Goal: Information Seeking & Learning: Learn about a topic

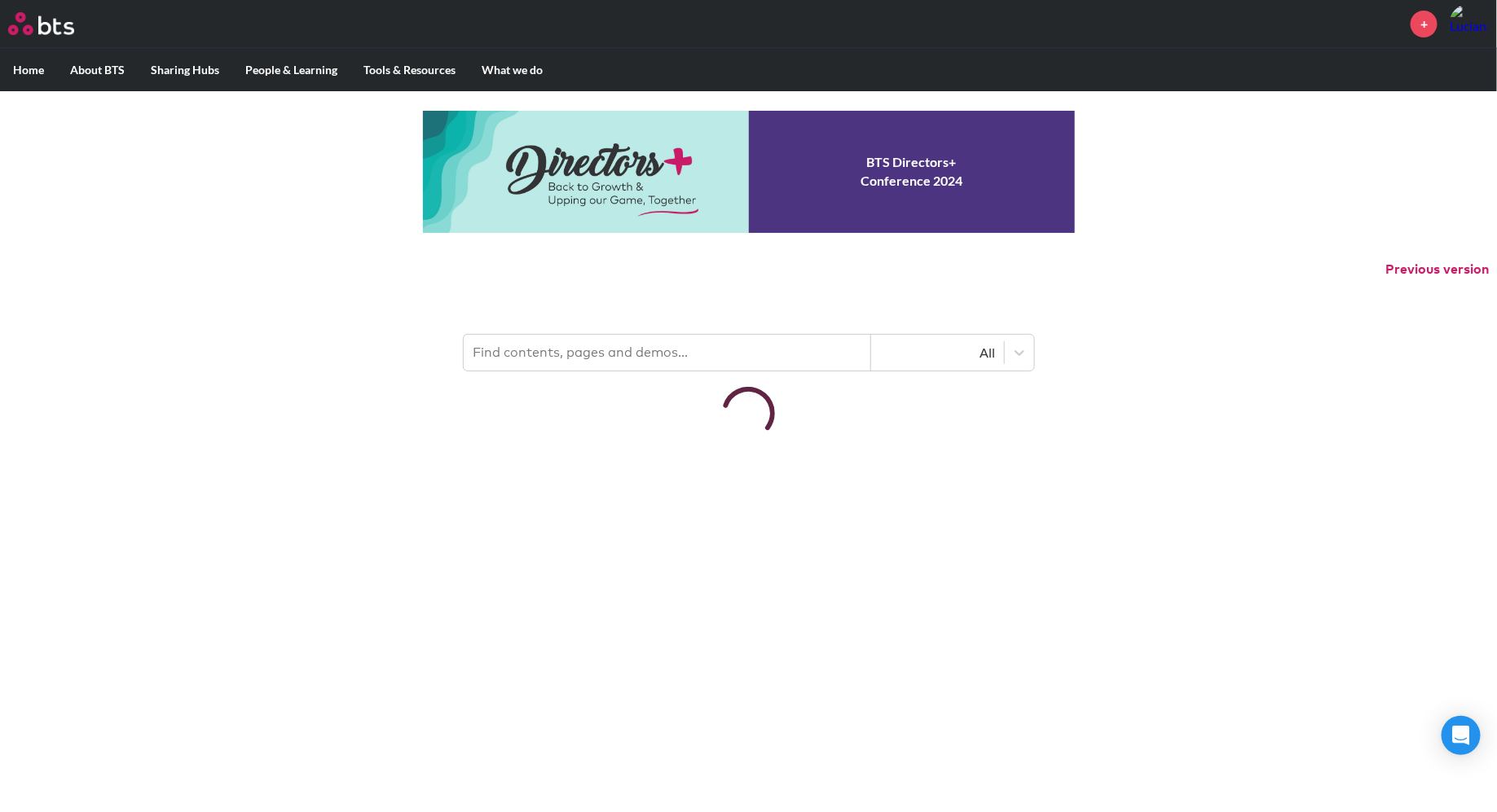
click at [490, 420] on div at bounding box center [748, 414] width 1497 height 53
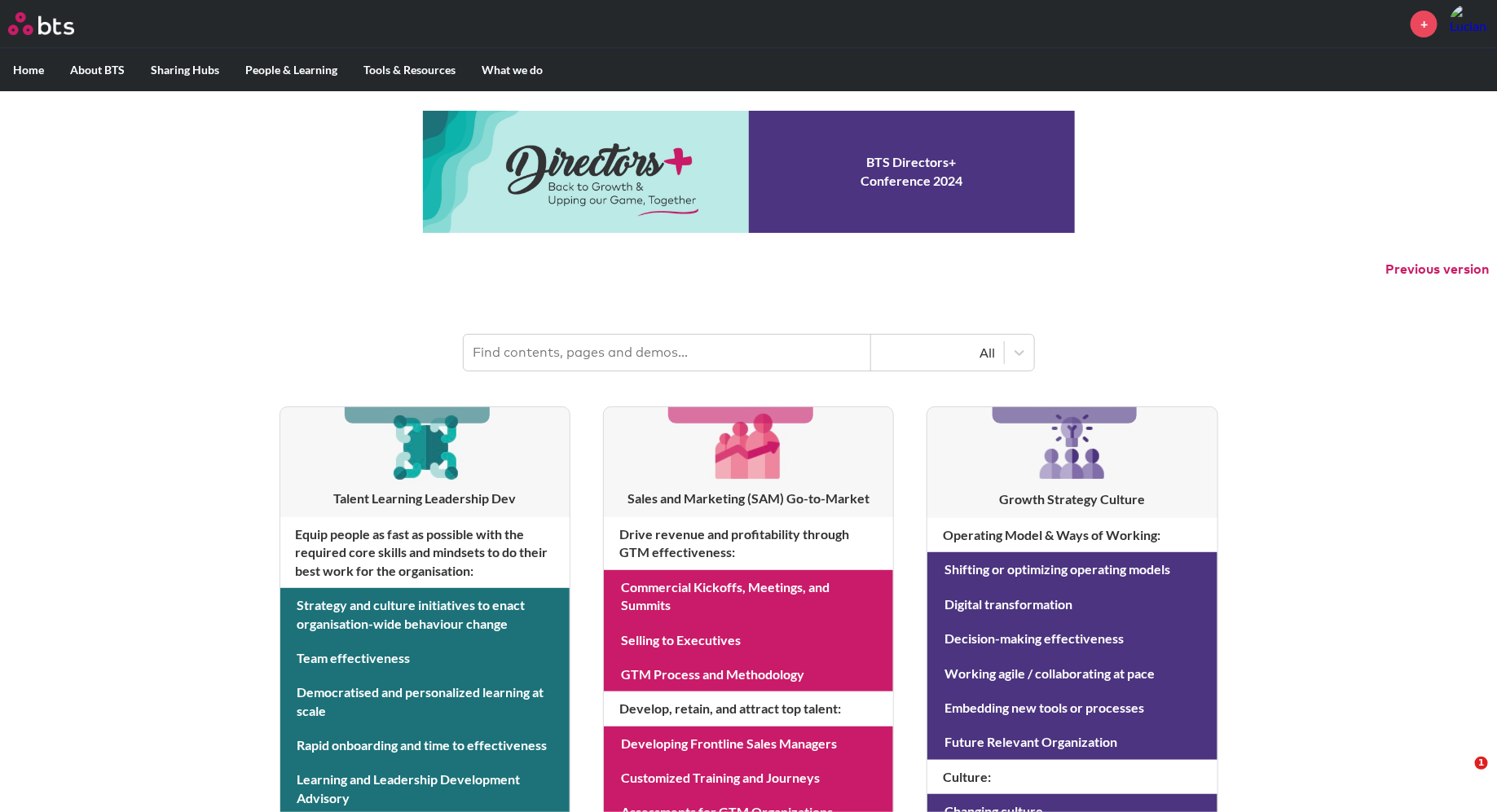
click at [513, 355] on input "text" at bounding box center [668, 352] width 408 height 36
type input "multipliers"
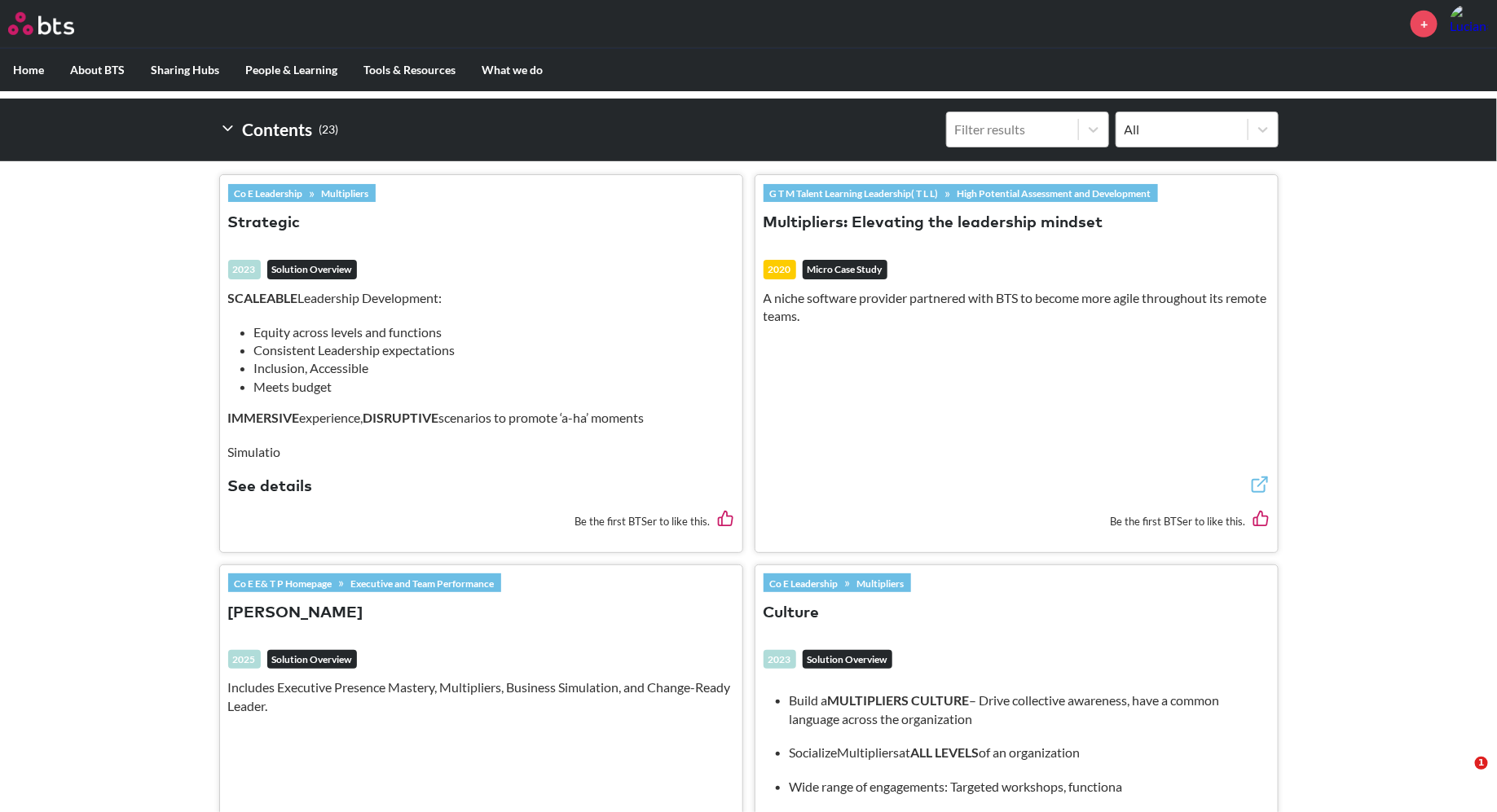
scroll to position [497, 0]
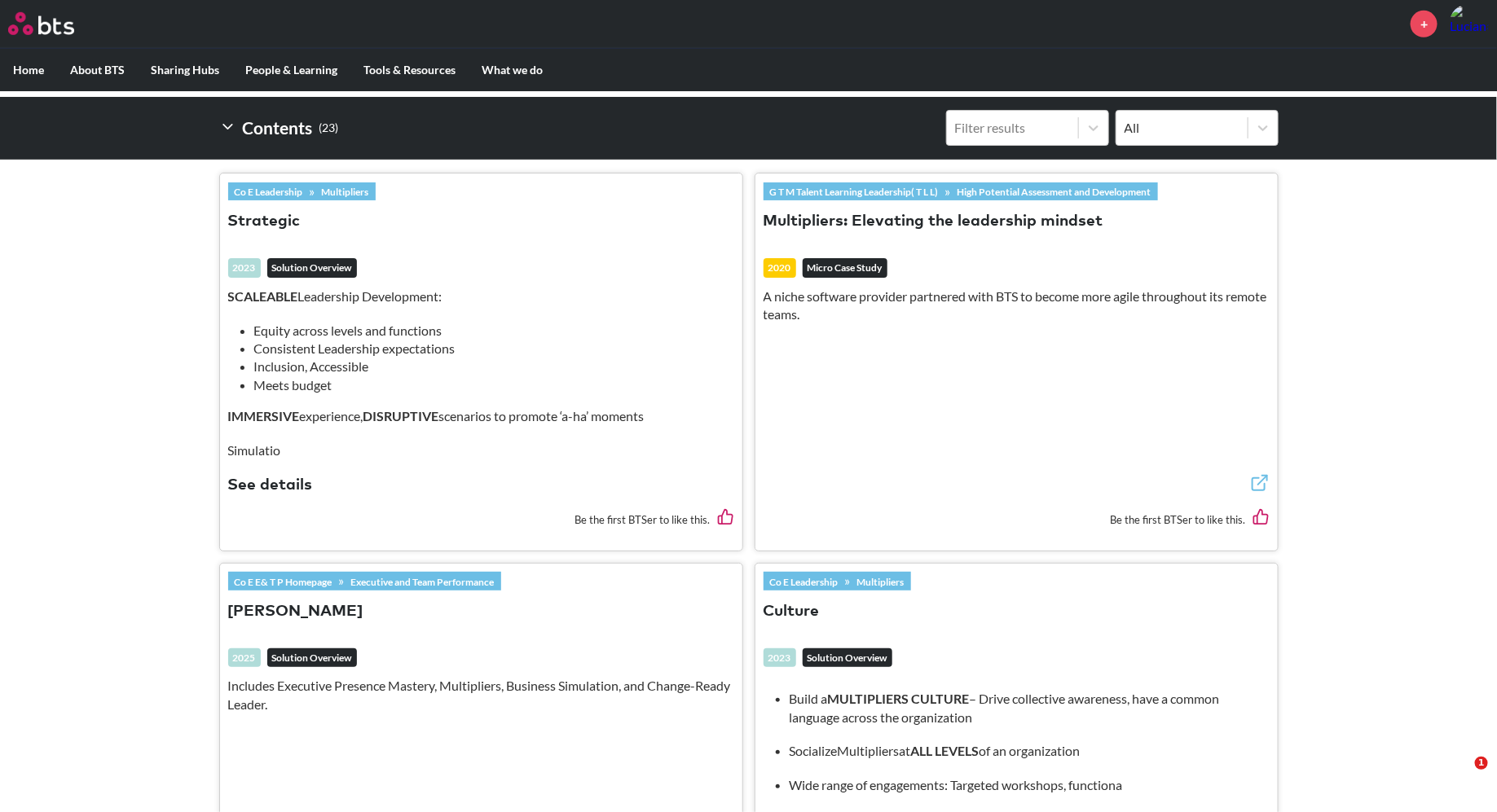
click at [872, 224] on button "Multipliers: Elevating the leadership mindset" at bounding box center [934, 222] width 340 height 22
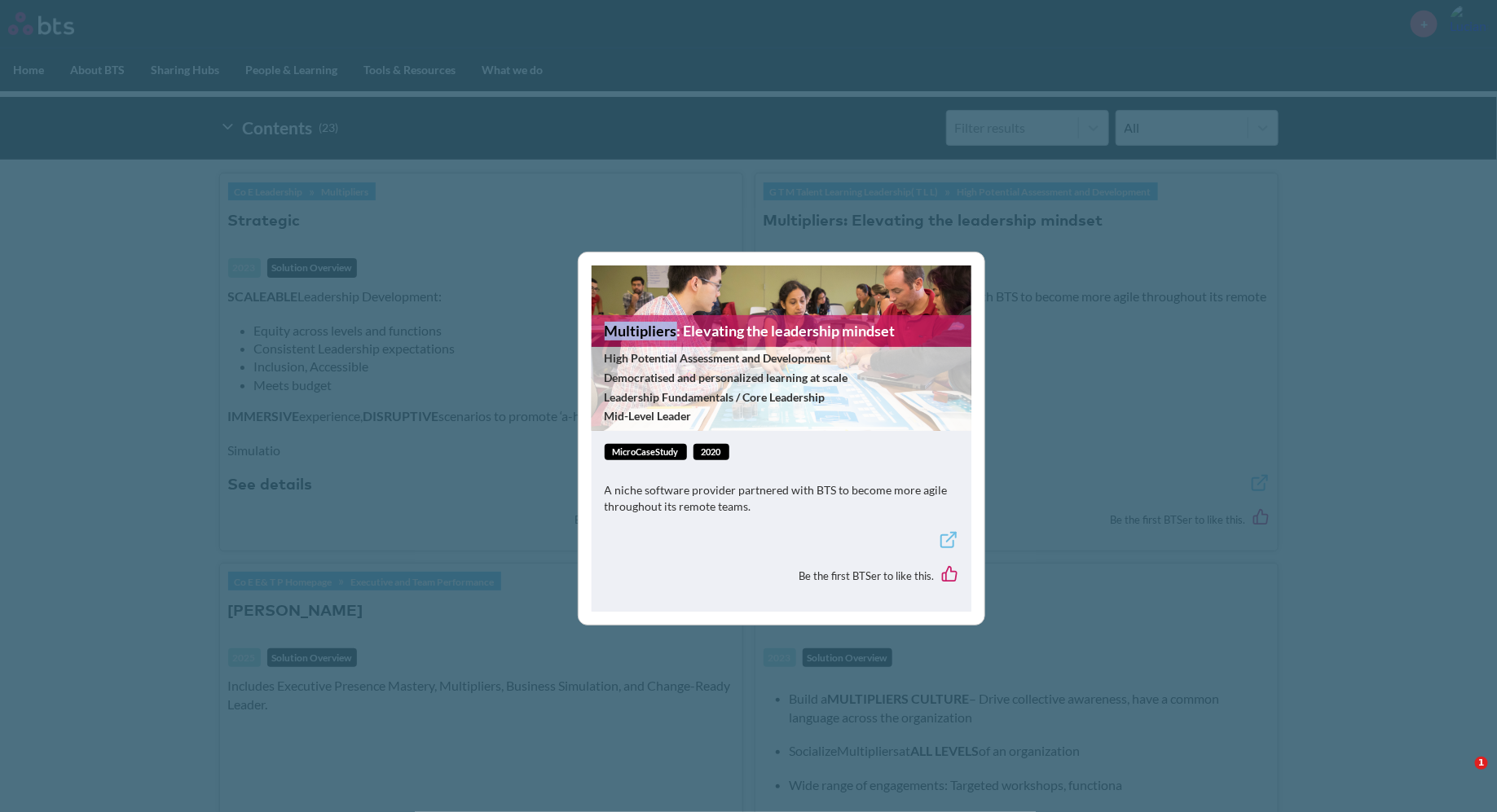
click at [872, 224] on div "Multipliers: Elevating the leadership mindset High Potential Assessment and Dev…" at bounding box center [748, 406] width 1497 height 812
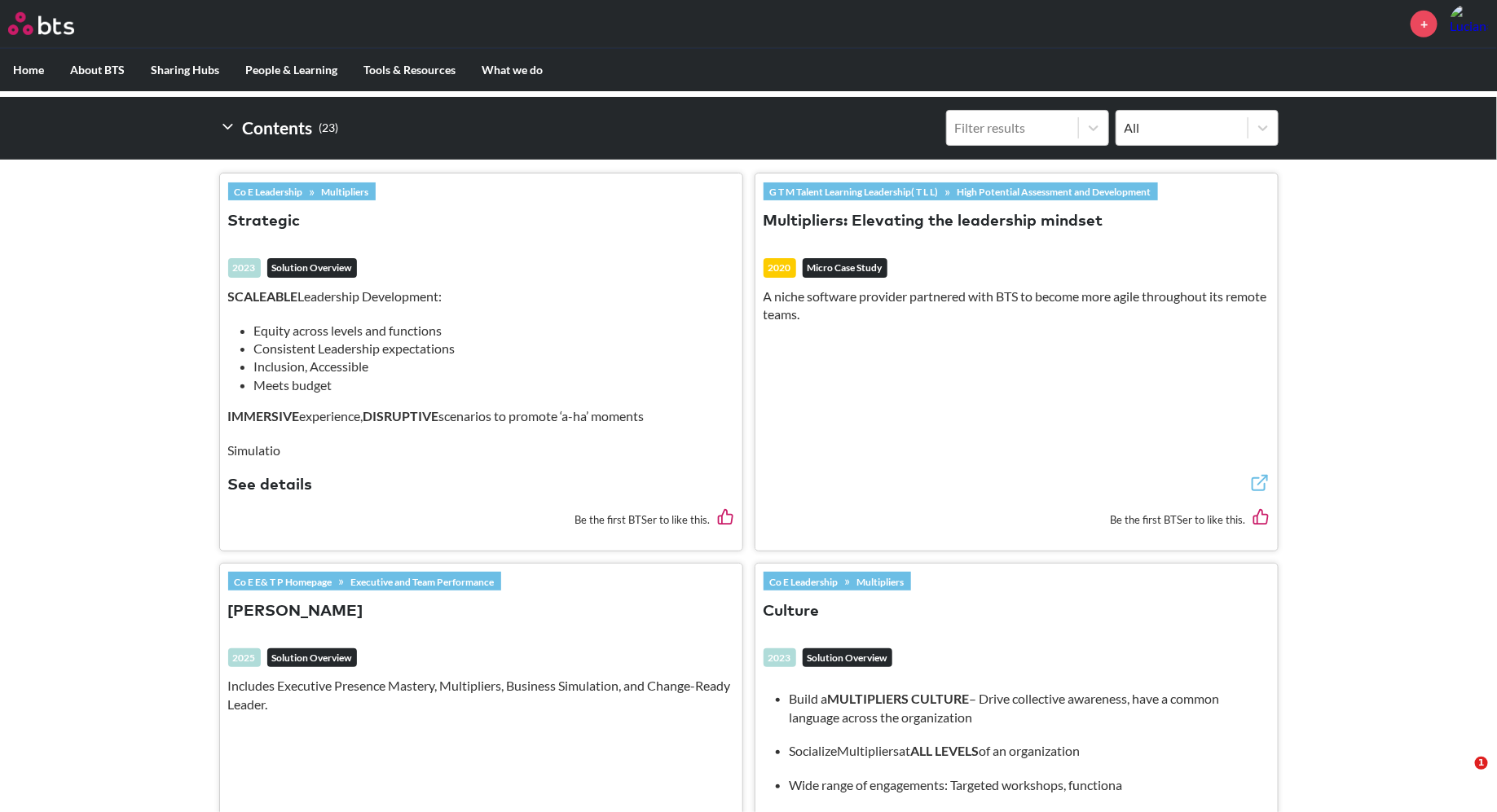
click at [860, 306] on p "A niche software provider partnered with BTS to become more agile throughout it…" at bounding box center [1017, 306] width 506 height 37
click at [1056, 218] on button "Multipliers: Elevating the leadership mindset" at bounding box center [934, 222] width 340 height 22
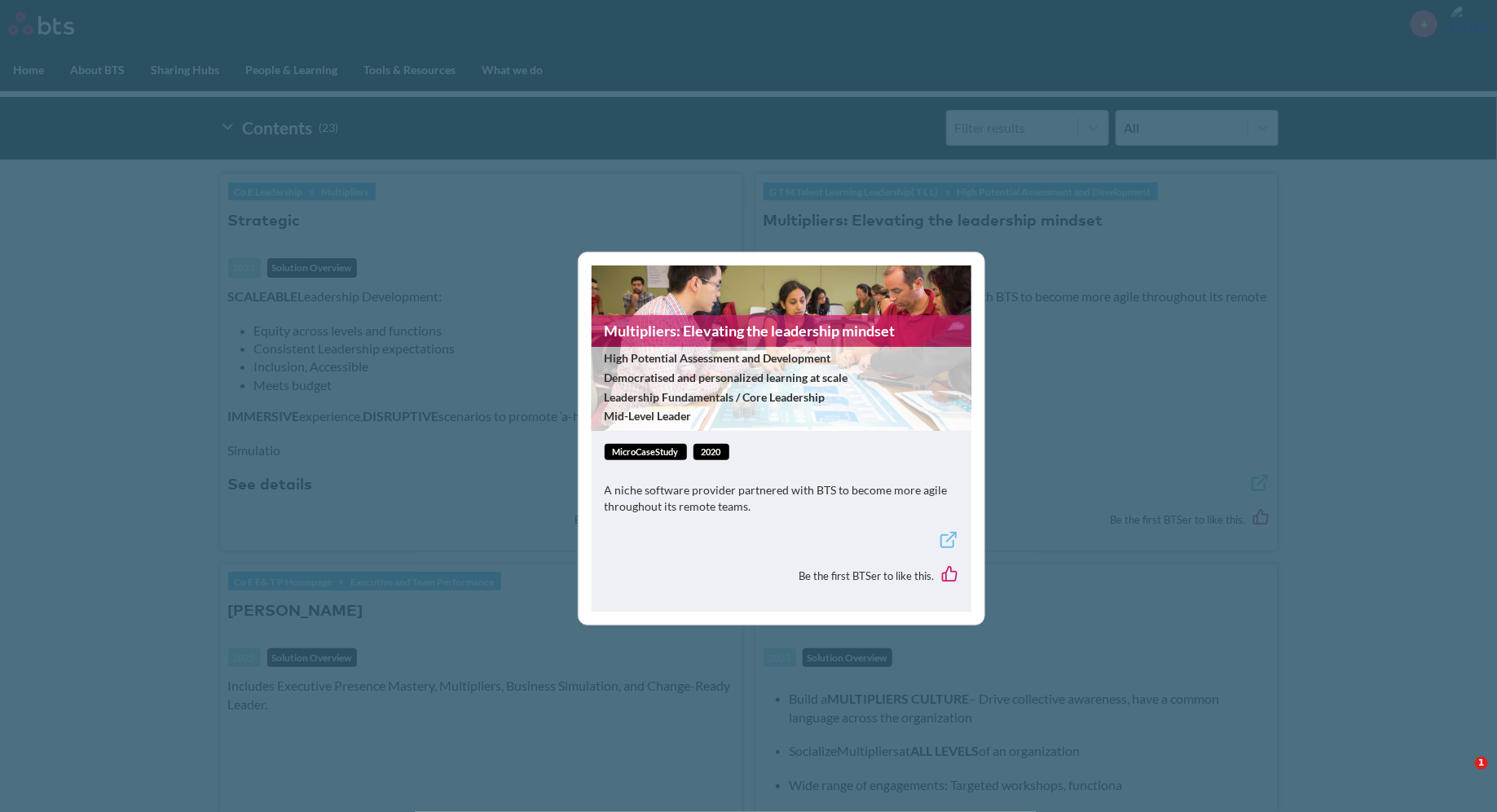
click at [1056, 218] on div "Multipliers: Elevating the leadership mindset High Potential Assessment and Dev…" at bounding box center [748, 406] width 1497 height 812
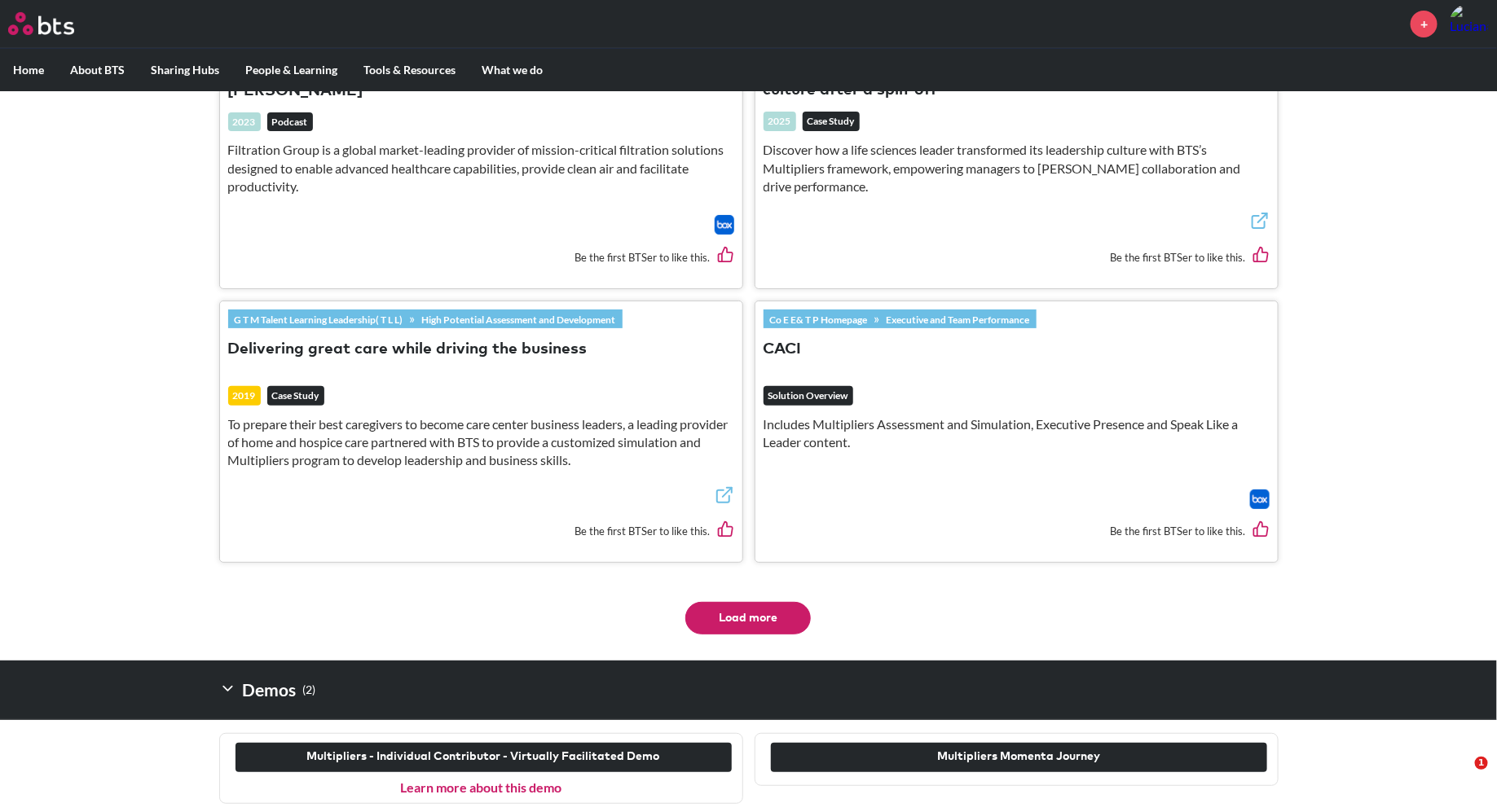
scroll to position [3228, 0]
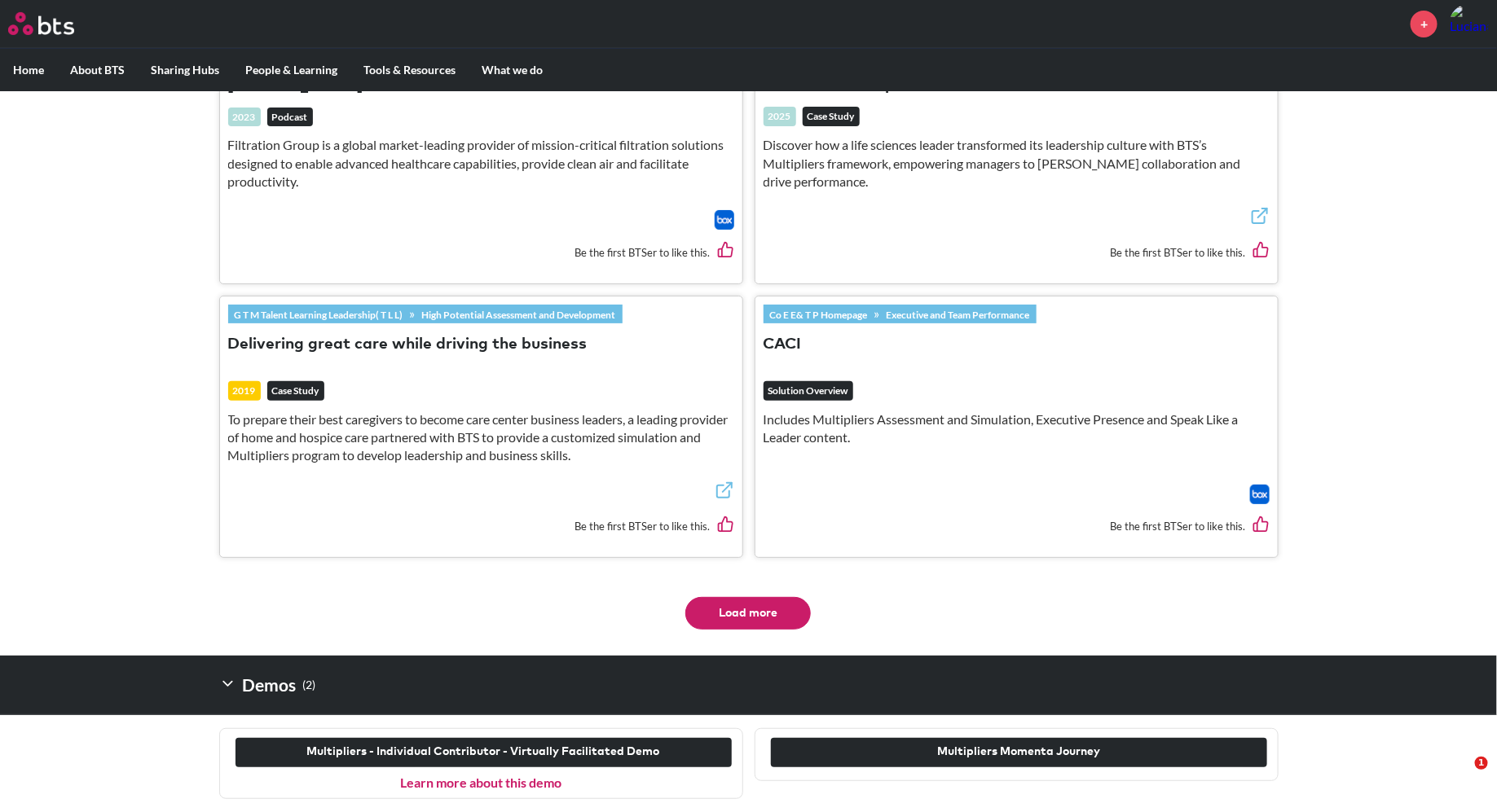
click at [776, 616] on button "Load more" at bounding box center [748, 613] width 126 height 32
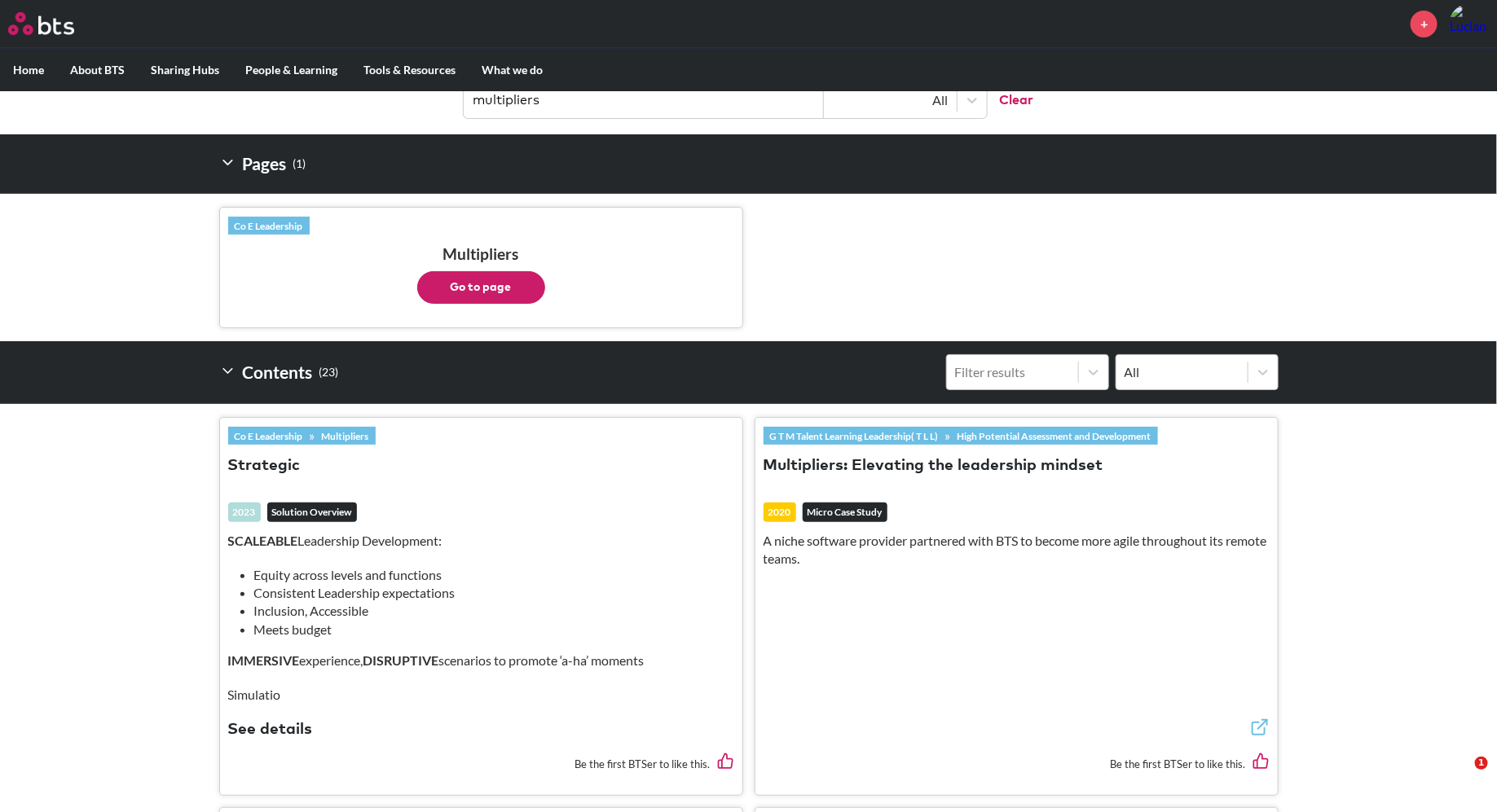
scroll to position [237, 0]
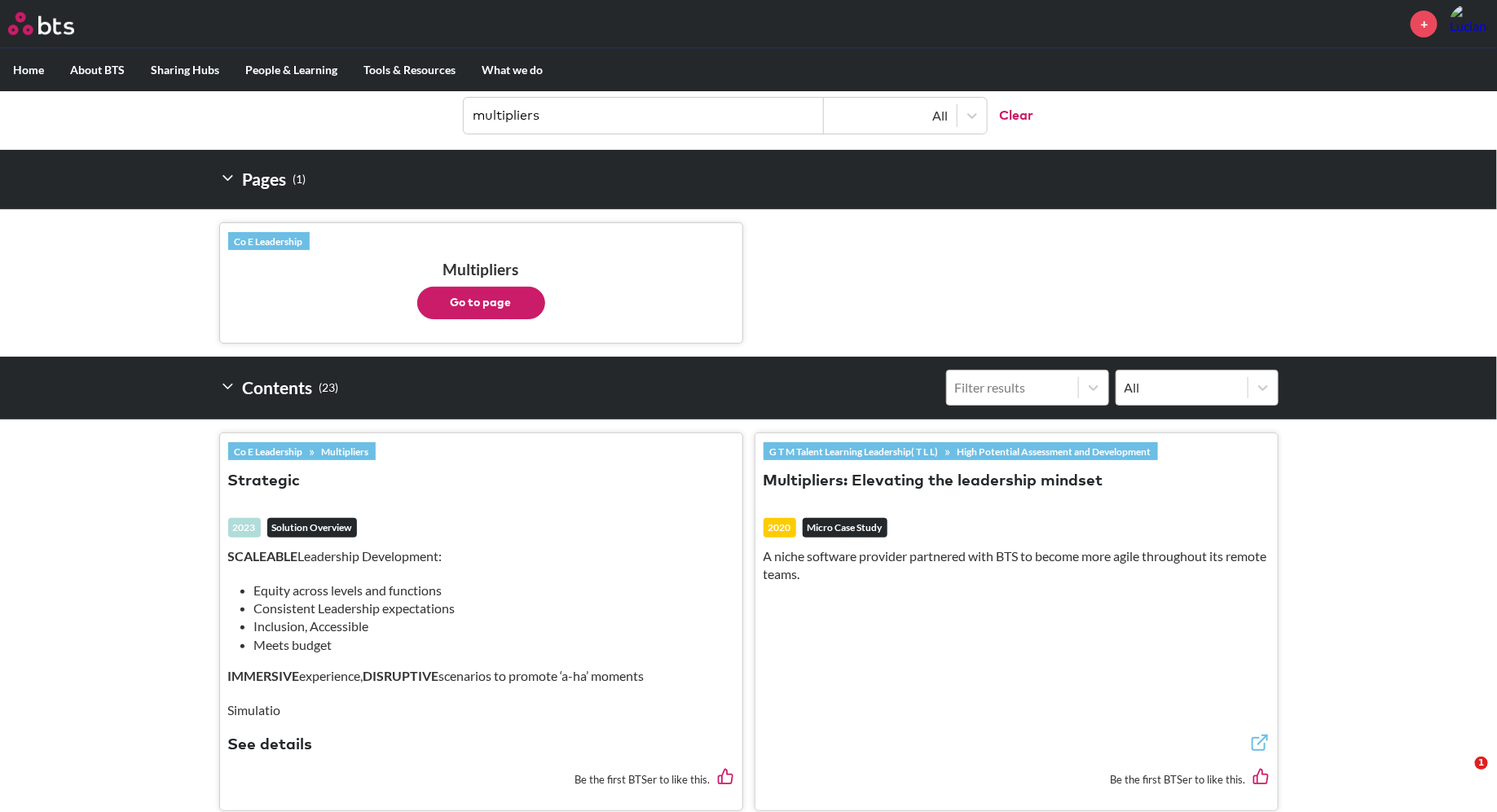
click at [849, 527] on em "Micro Case Study" at bounding box center [845, 527] width 85 height 20
click at [782, 532] on div "2020" at bounding box center [780, 527] width 32 height 20
click at [1264, 738] on icon at bounding box center [1259, 742] width 20 height 20
